Goal: Information Seeking & Learning: Check status

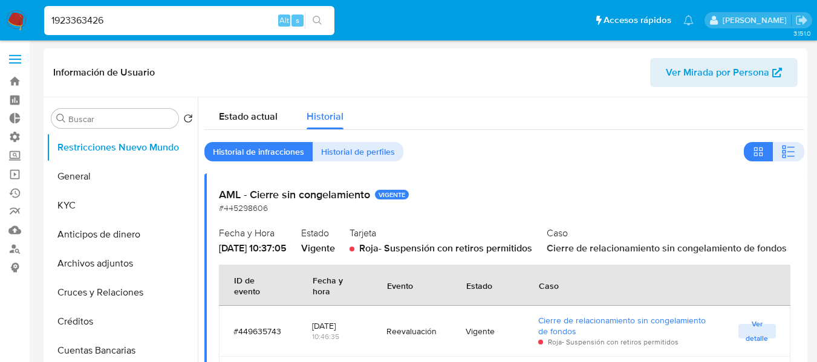
select select "10"
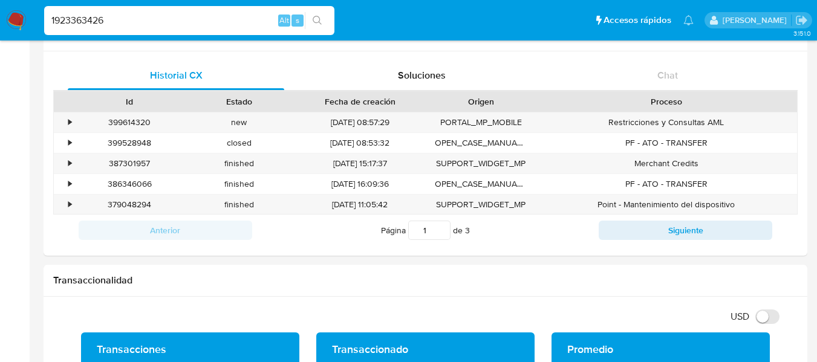
scroll to position [302, 0]
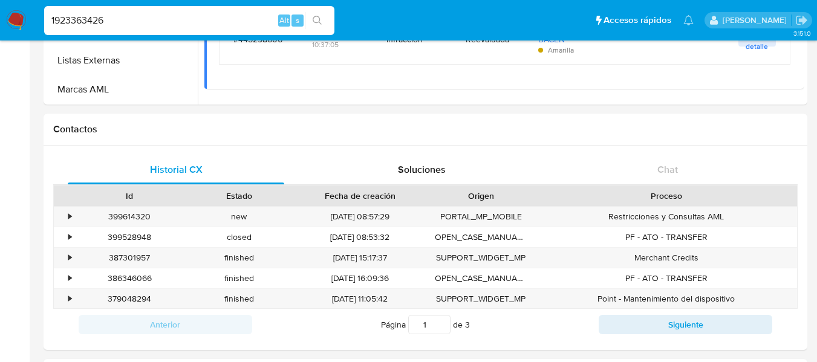
click at [169, 27] on input "1923363426" at bounding box center [189, 21] width 290 height 16
type input "zoebreuer"
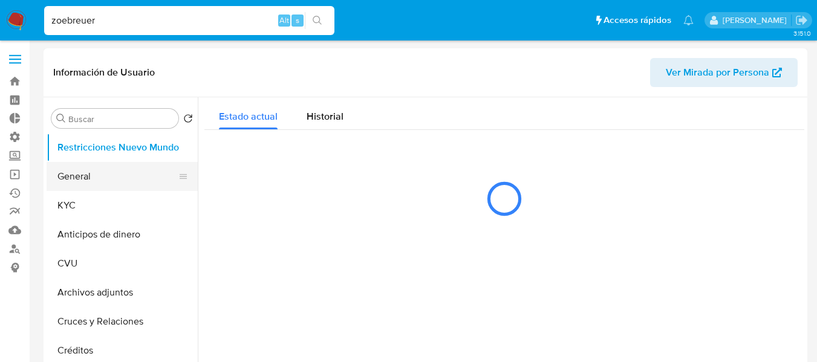
click at [98, 171] on button "General" at bounding box center [117, 176] width 141 height 29
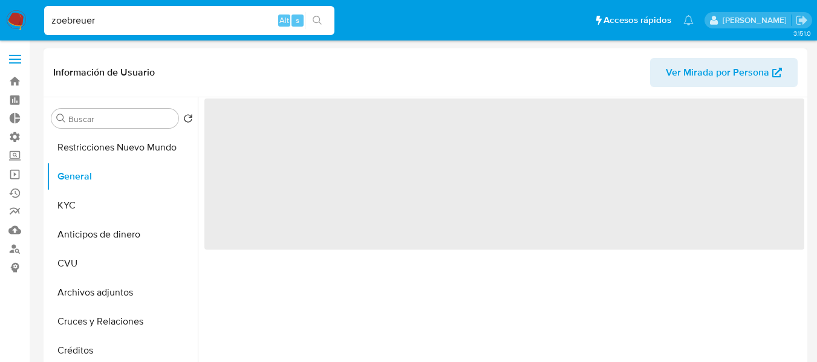
select select "10"
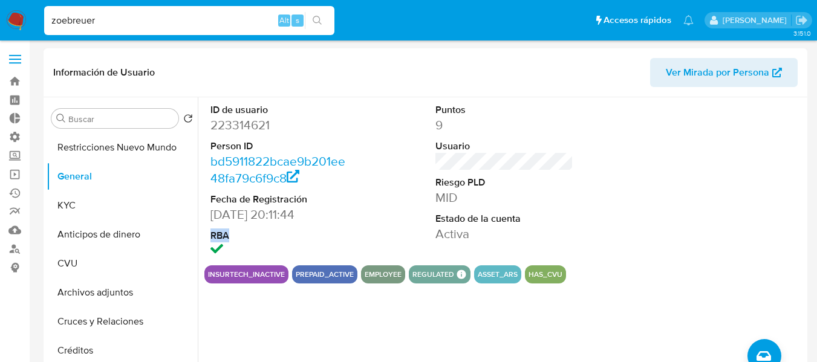
drag, startPoint x: 212, startPoint y: 238, endPoint x: 227, endPoint y: 239, distance: 15.2
click at [227, 239] on dt "RBA" at bounding box center [279, 235] width 138 height 13
click at [367, 233] on div "ID de usuario 223314621 Person ID bd5911822bcae9b201ee48fa79c6f9c8 Fecha de Reg…" at bounding box center [504, 181] width 600 height 168
click at [112, 26] on input "zoebreuer" at bounding box center [189, 21] width 290 height 16
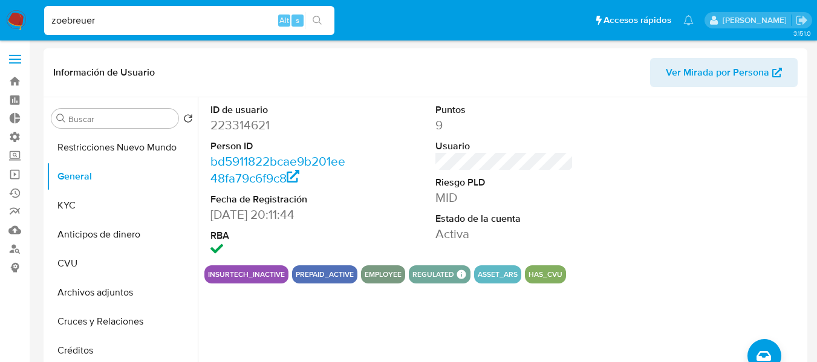
paste input "305852370"
type input "305852370"
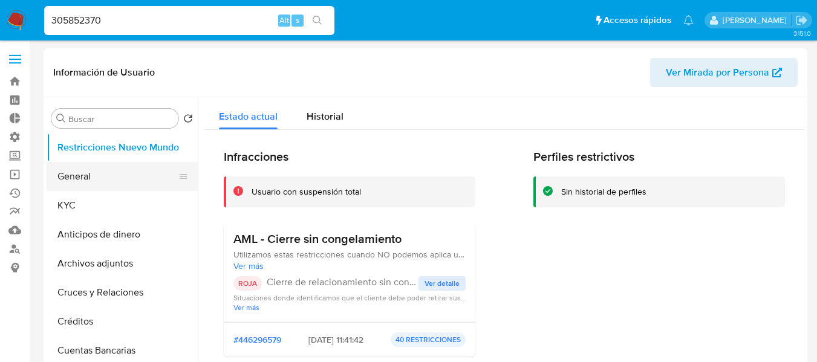
select select "10"
click at [109, 174] on button "General" at bounding box center [117, 176] width 141 height 29
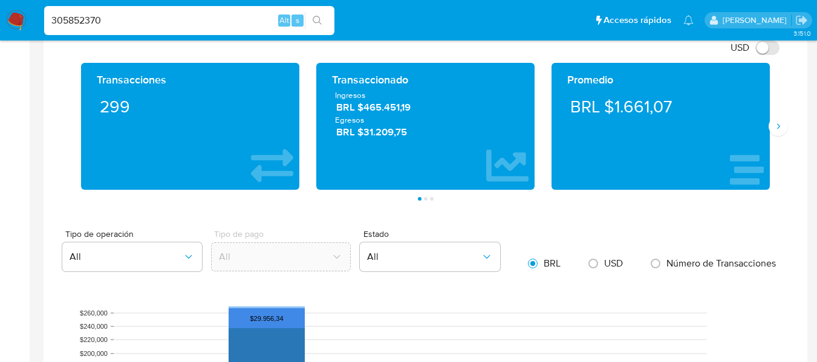
scroll to position [967, 0]
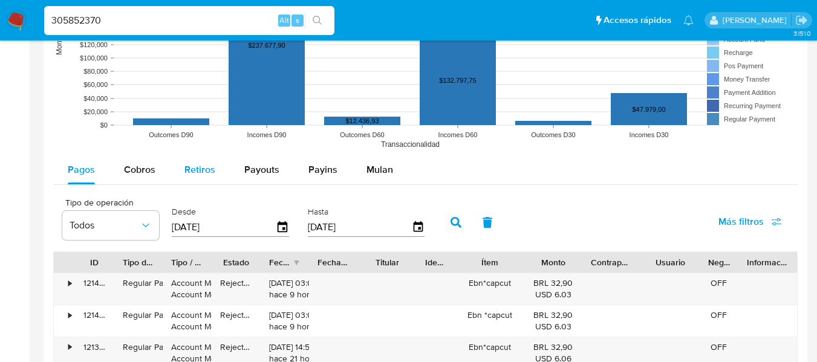
click at [226, 178] on button "Retiros" at bounding box center [200, 169] width 60 height 29
select select "10"
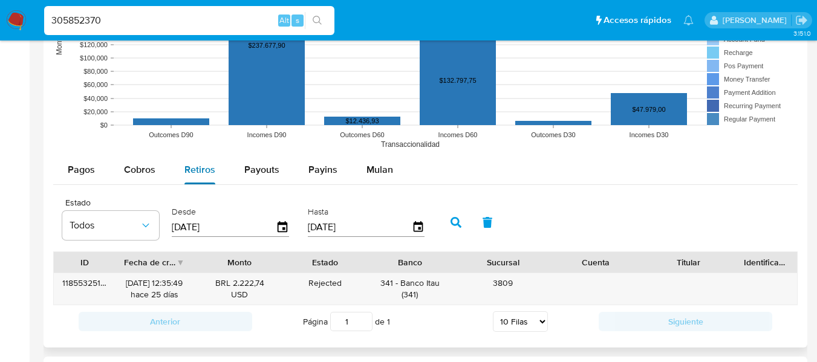
scroll to position [1028, 0]
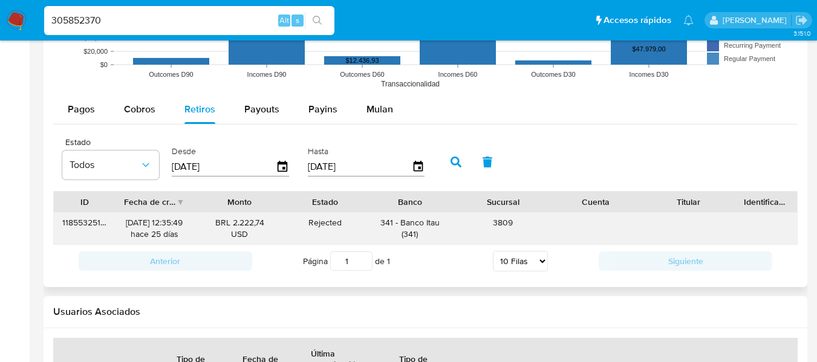
click at [175, 232] on div "[DATE] 12:35:49 hace 25 [PERSON_NAME]" at bounding box center [154, 228] width 60 height 23
click at [179, 204] on div "Fecha de creación" at bounding box center [153, 202] width 77 height 21
drag, startPoint x: 112, startPoint y: 201, endPoint x: 161, endPoint y: 201, distance: 48.4
click at [129, 201] on div at bounding box center [118, 202] width 22 height 21
